Goal: Find specific page/section: Find specific page/section

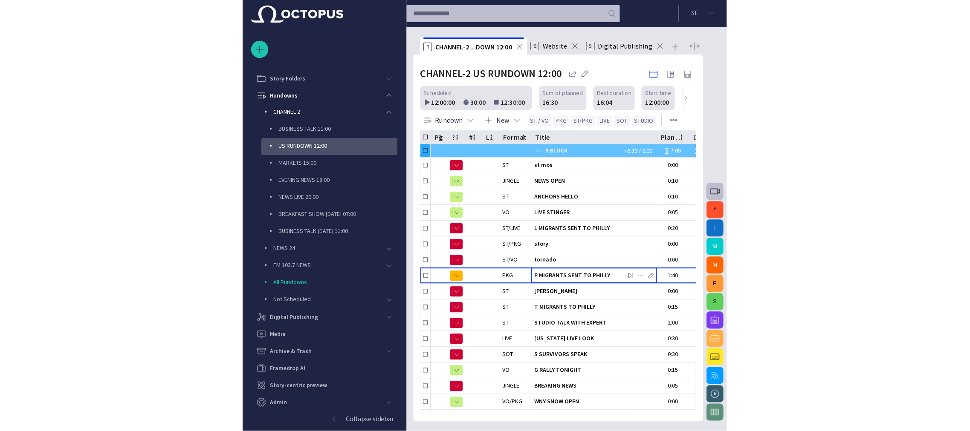
scroll to position [38, 0]
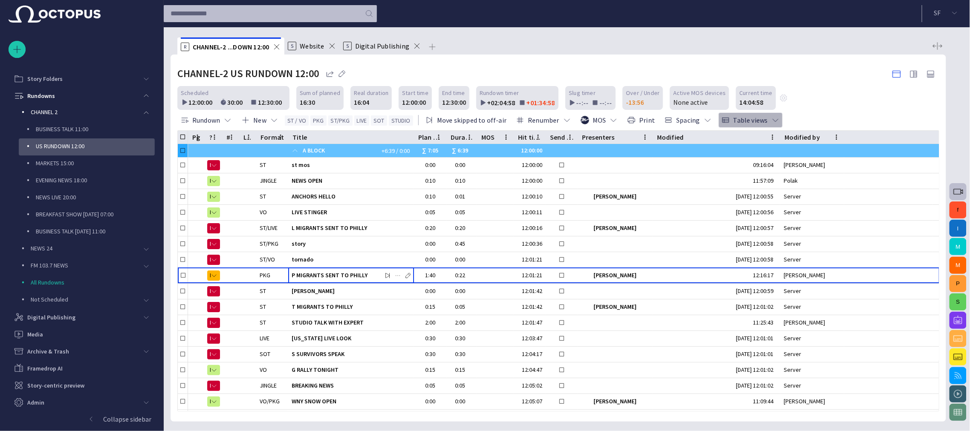
click at [483, 118] on span "button" at bounding box center [775, 120] width 9 height 9
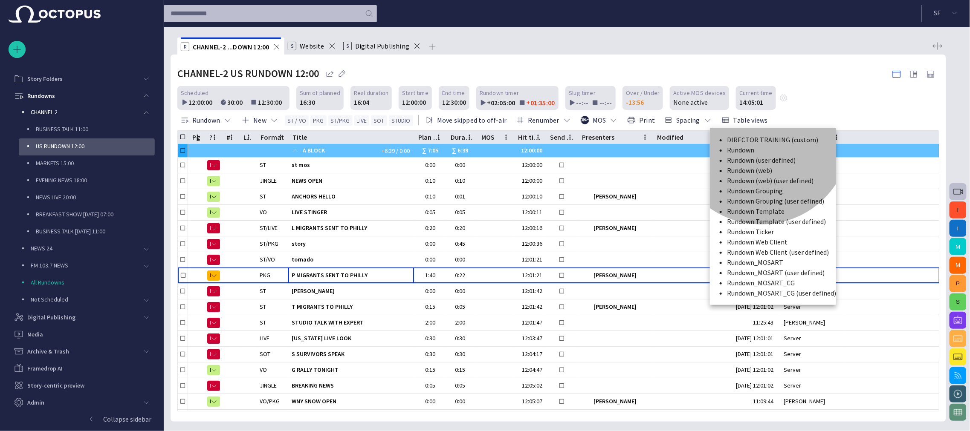
click at [483, 196] on li "Rundown Grouping" at bounding box center [781, 191] width 109 height 10
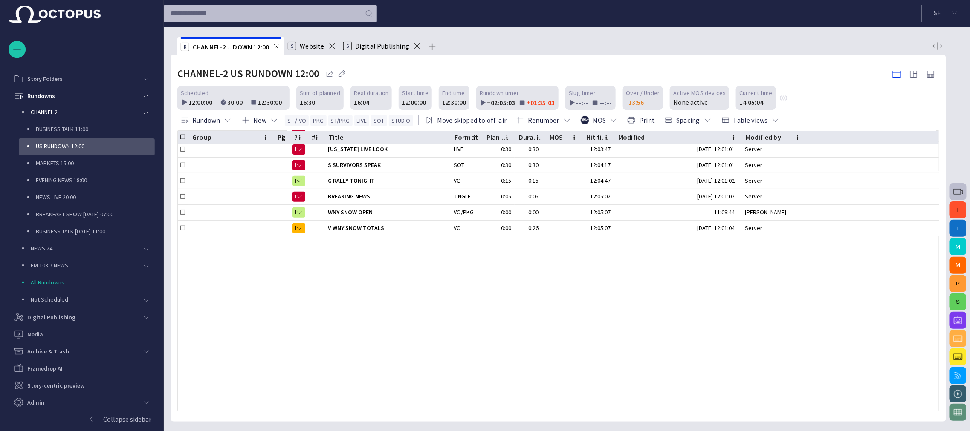
scroll to position [0, 0]
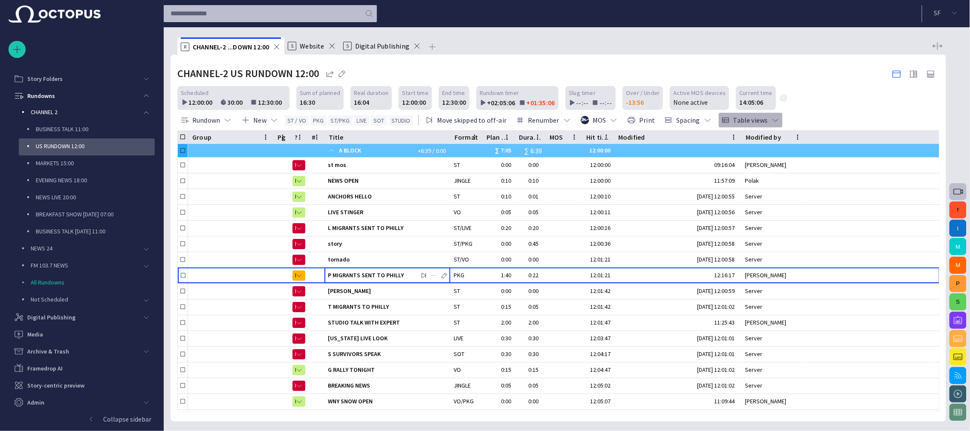
click at [483, 119] on span "button" at bounding box center [775, 120] width 9 height 9
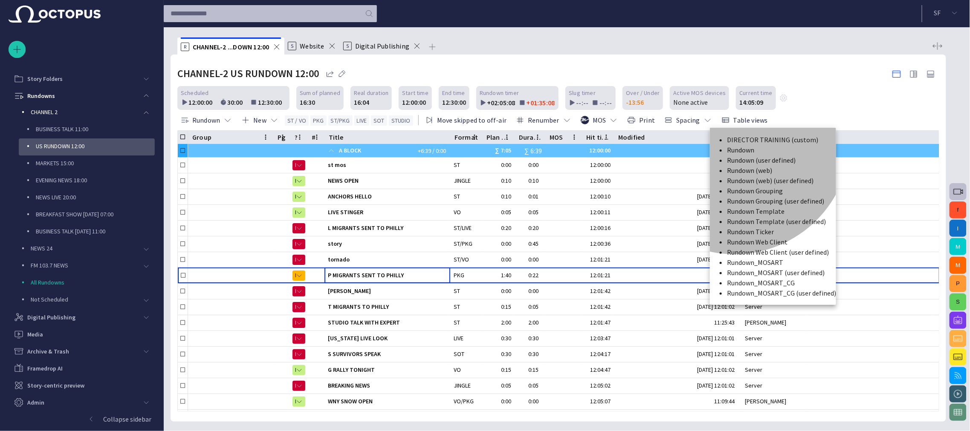
click at [483, 268] on li "Rundown_MOSART" at bounding box center [781, 263] width 109 height 10
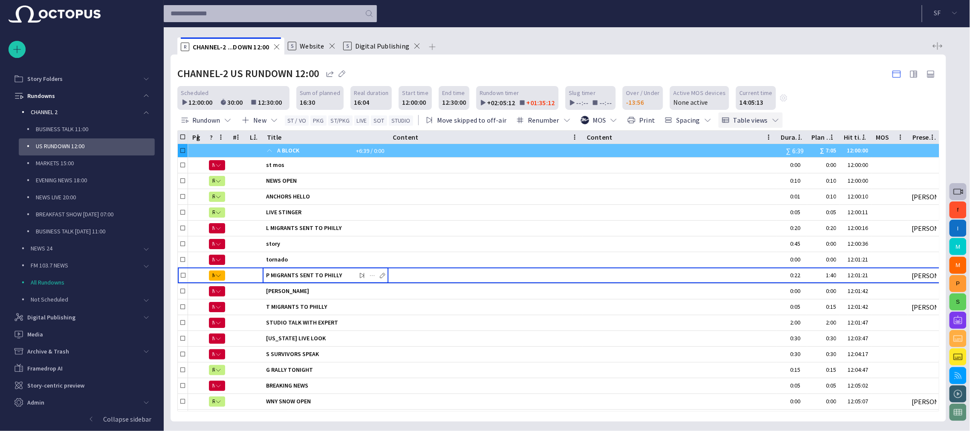
click at [483, 118] on span "button" at bounding box center [775, 120] width 9 height 9
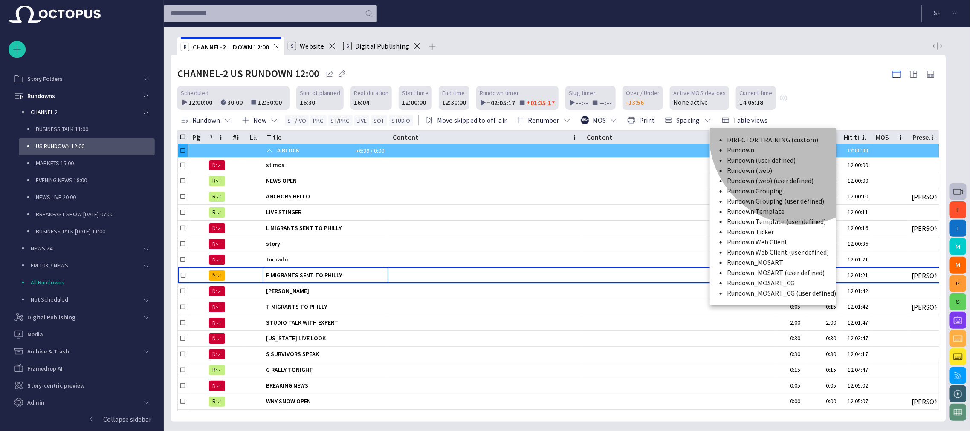
click at [483, 247] on li "Rundown Web Client" at bounding box center [781, 242] width 109 height 10
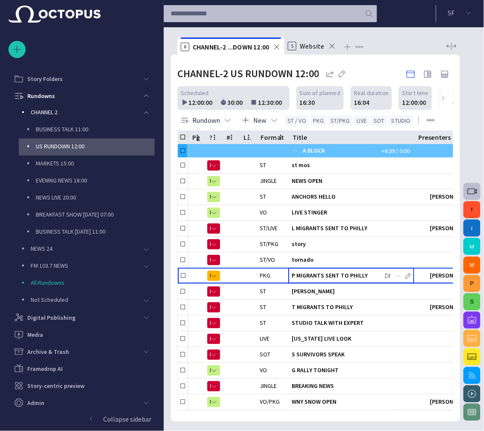
drag, startPoint x: 23, startPoint y: 308, endPoint x: 108, endPoint y: 69, distance: 254.0
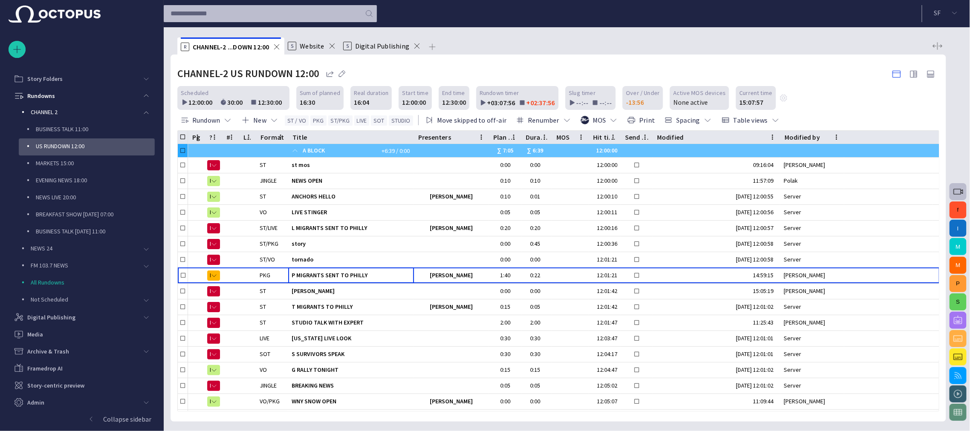
click at [483, 318] on span "button" at bounding box center [958, 320] width 10 height 10
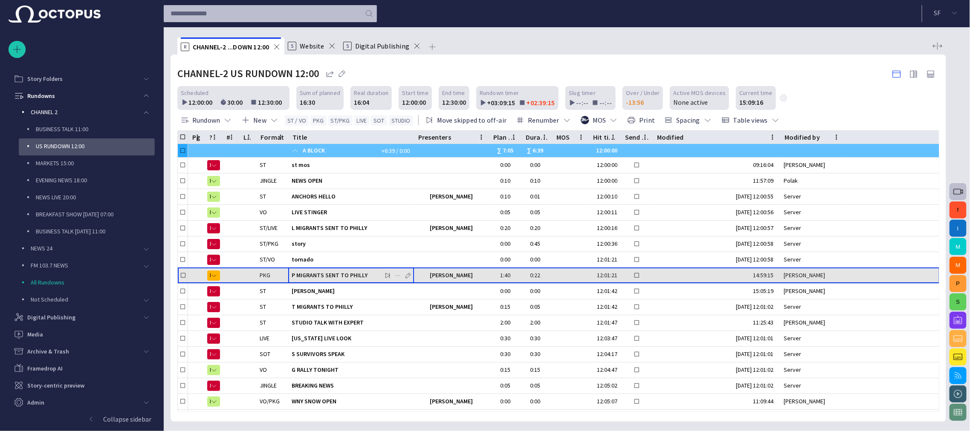
click at [333, 272] on span "P MIGRANTS SENT TO PHILLY" at bounding box center [351, 276] width 119 height 8
click at [334, 272] on span "P MIGRANTS SENT TO PHILLY" at bounding box center [351, 276] width 119 height 8
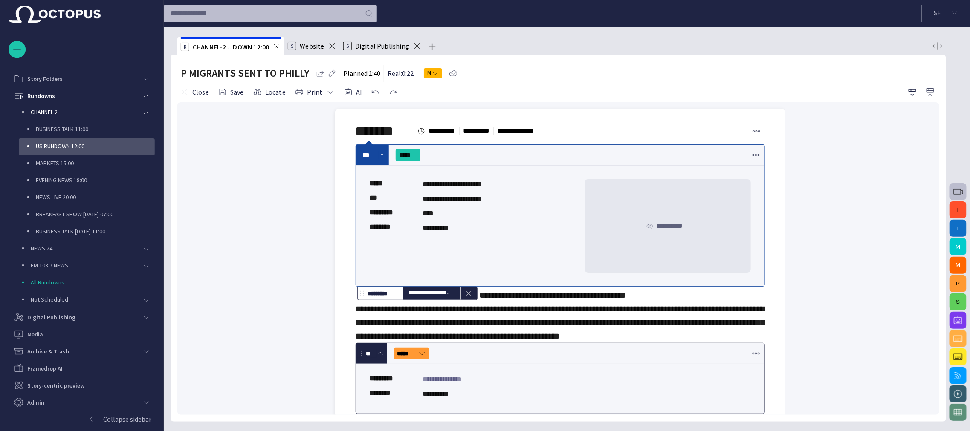
click at [483, 88] on span "button" at bounding box center [930, 92] width 10 height 10
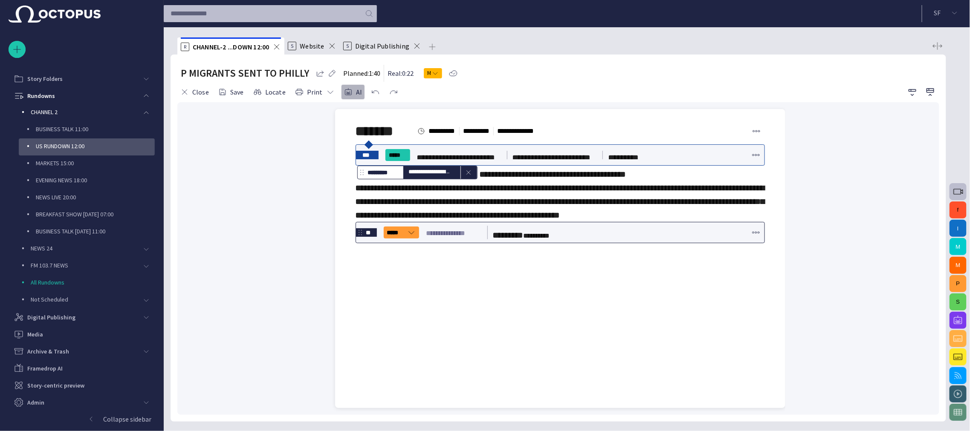
click at [349, 91] on button "AI" at bounding box center [353, 91] width 24 height 15
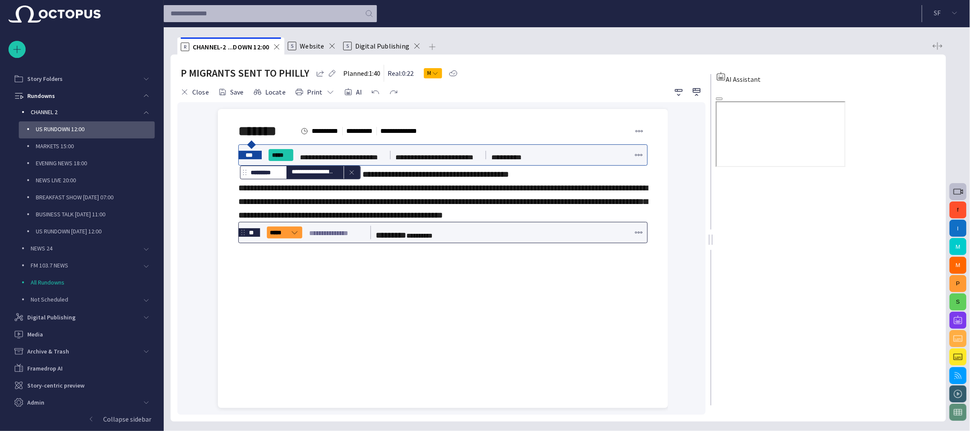
click at [483, 99] on span "button" at bounding box center [719, 99] width 0 height 0
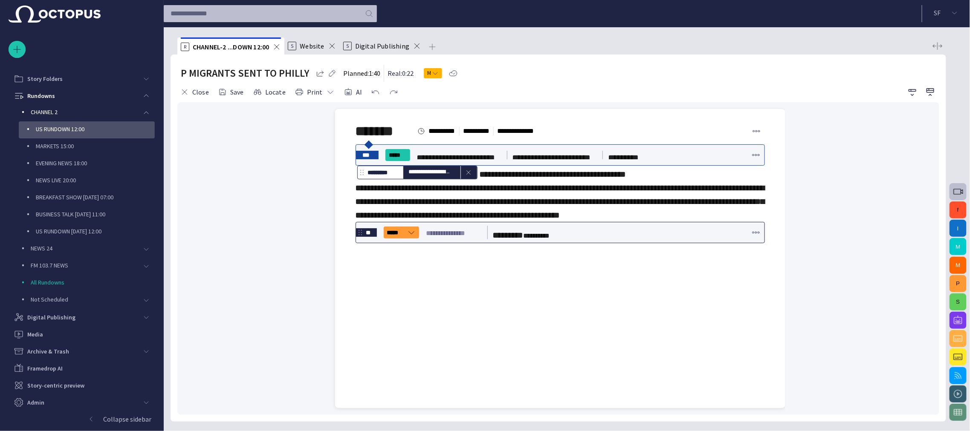
click at [373, 50] on span "Digital Publishing" at bounding box center [382, 46] width 54 height 9
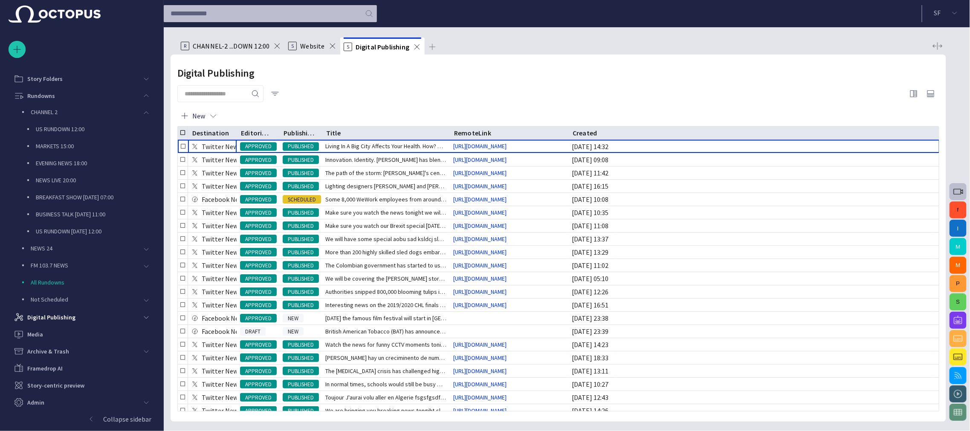
click at [233, 49] on span "CHANNEL-2 ...DOWN 12:00" at bounding box center [231, 46] width 77 height 9
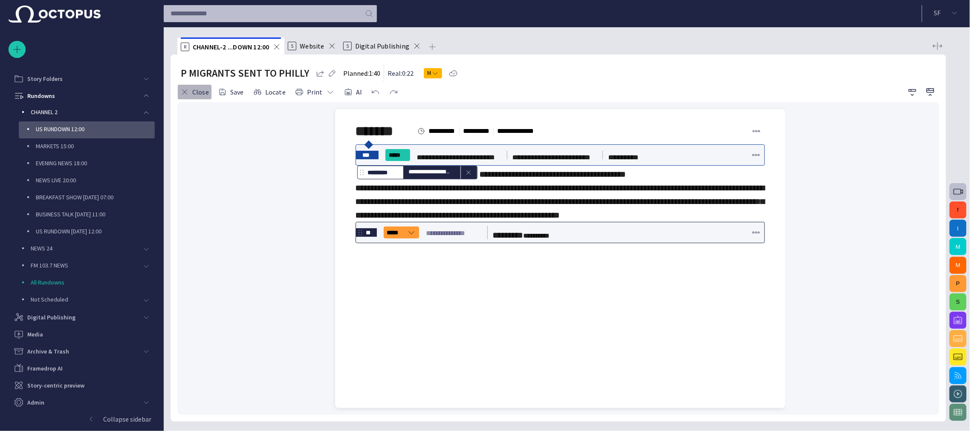
click at [202, 92] on button "Close" at bounding box center [194, 91] width 35 height 15
